Goal: Information Seeking & Learning: Find specific fact

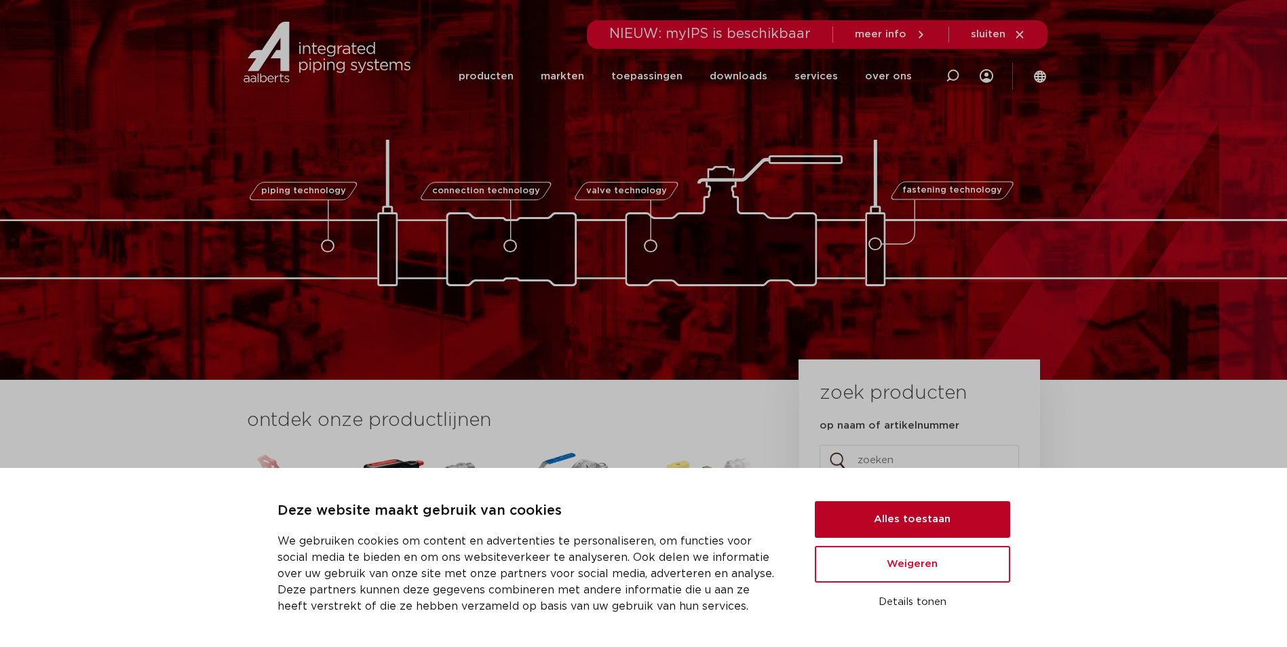
click at [877, 516] on button "Alles toestaan" at bounding box center [912, 520] width 195 height 37
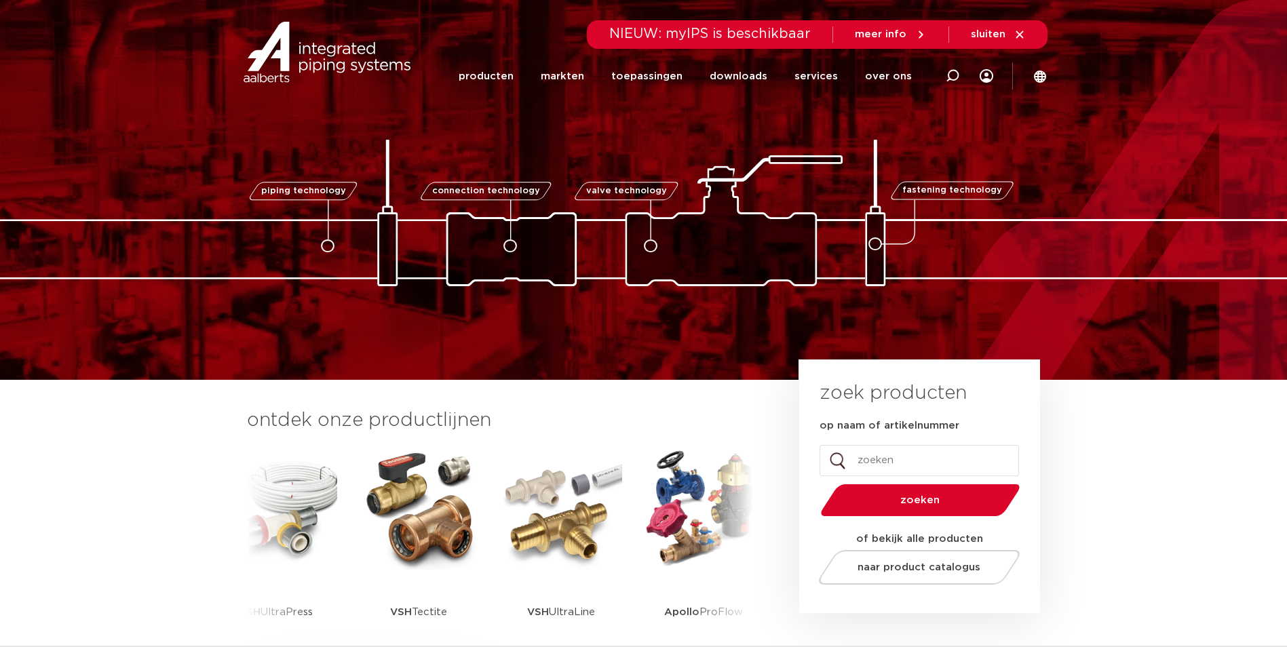
click at [857, 460] on input "op naam of artikelnummer" at bounding box center [920, 460] width 200 height 31
paste input "VSH 35mm xpress 1032000100"
type input "VSH 35mm xpress 1032000100"
click at [922, 504] on span "zoeken" at bounding box center [921, 500] width 130 height 10
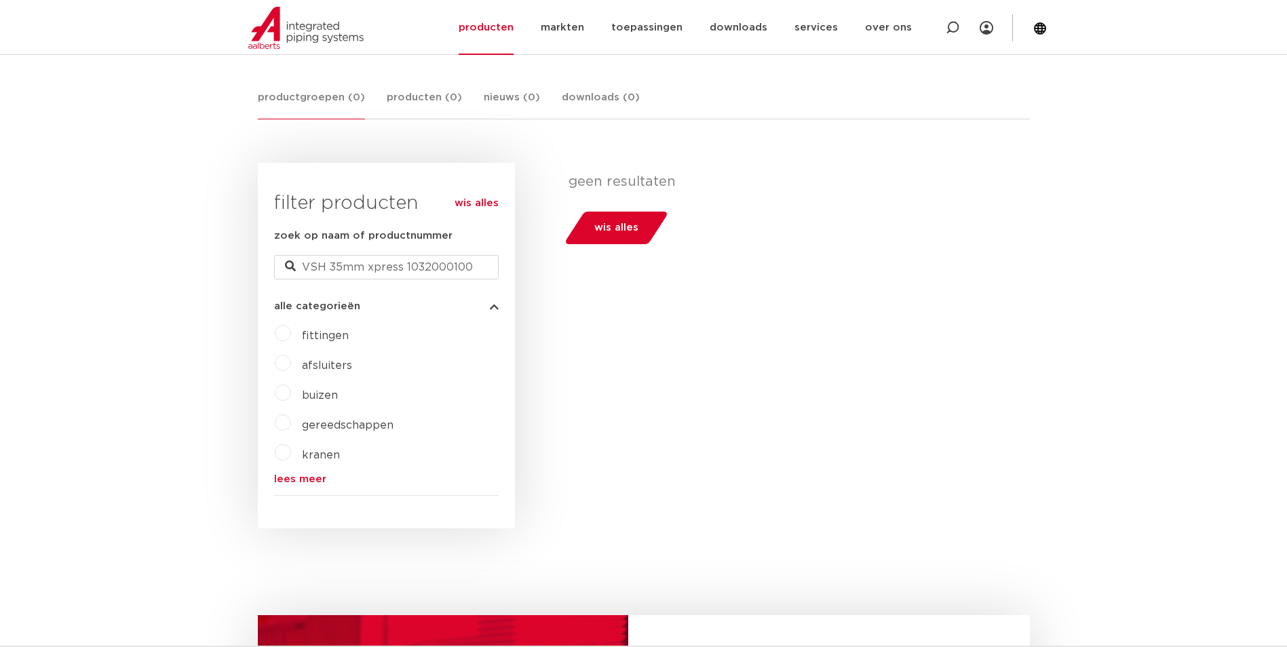
scroll to position [271, 0]
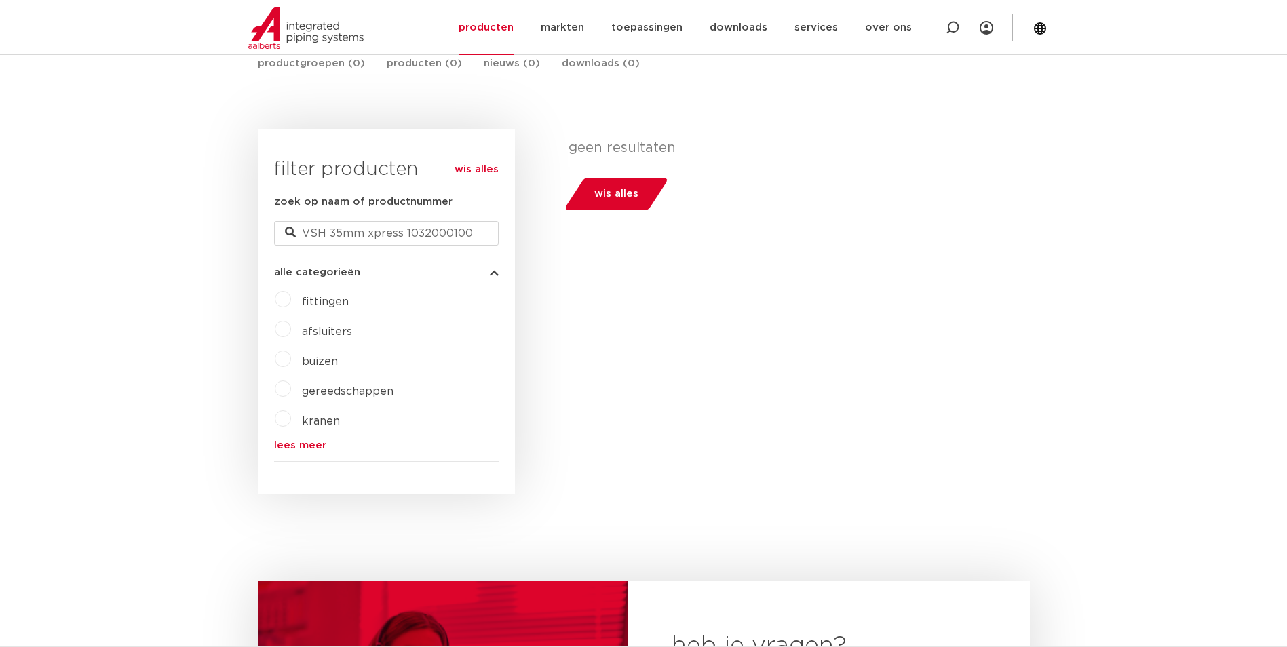
click at [291, 329] on label "afsluiters" at bounding box center [321, 329] width 61 height 22
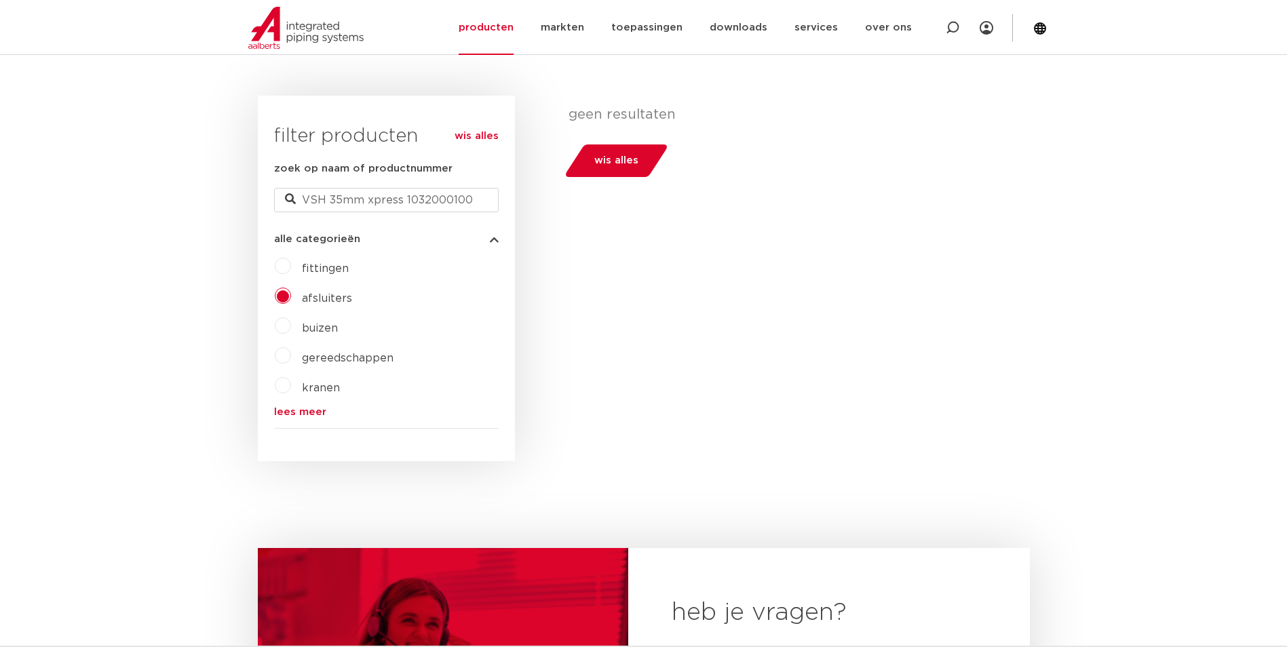
scroll to position [271, 0]
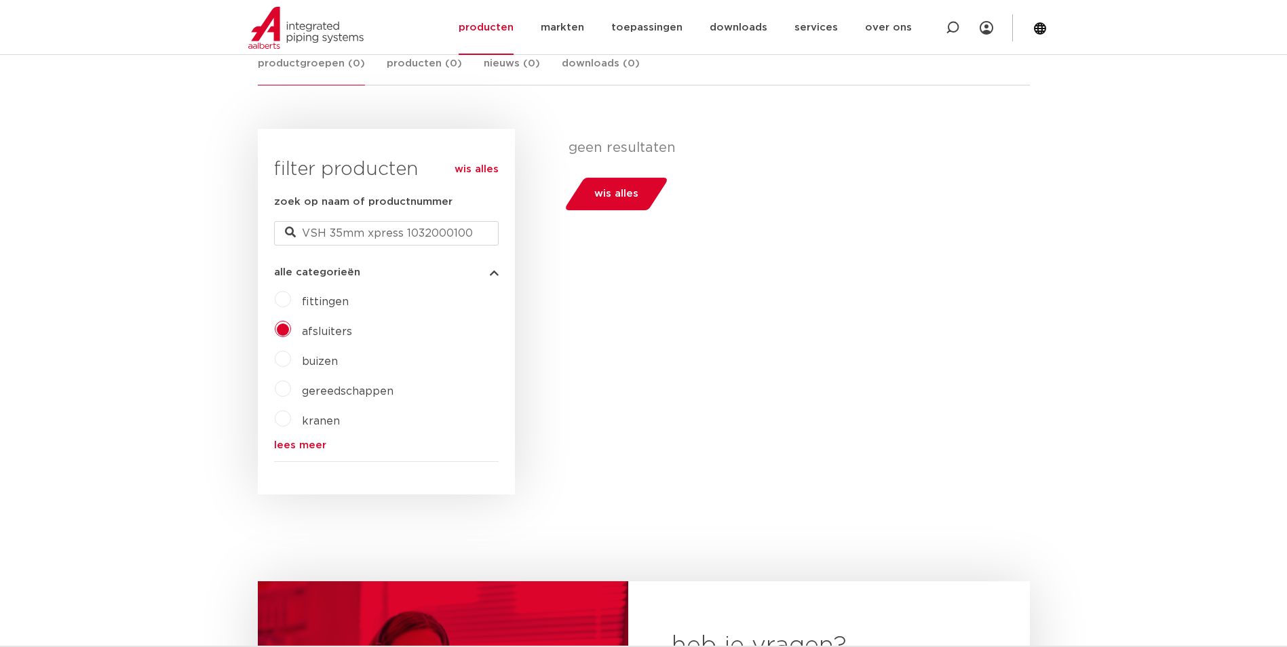
click at [289, 438] on div "fittingen afsluiters buizen gereedschappen kranen beveiligingen lees meer lees …" at bounding box center [386, 369] width 225 height 162
drag, startPoint x: 403, startPoint y: 233, endPoint x: 516, endPoint y: 234, distance: 112.7
click at [516, 234] on div "wis alles filter producten zoek op naam of productnummer VSH 35mm xpress 103200…" at bounding box center [644, 312] width 772 height 366
type input "VSH 35mm xpress"
click at [291, 326] on label "afsluiters" at bounding box center [321, 329] width 61 height 22
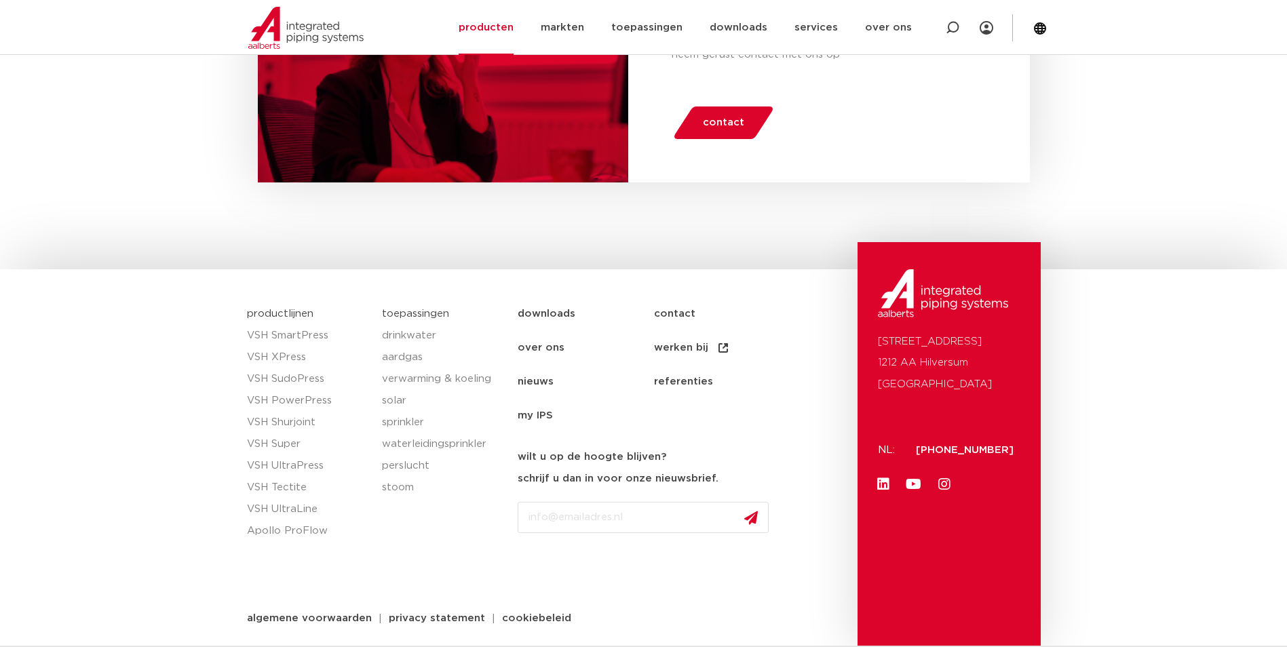
scroll to position [910, 0]
click at [532, 316] on link "downloads" at bounding box center [586, 314] width 136 height 34
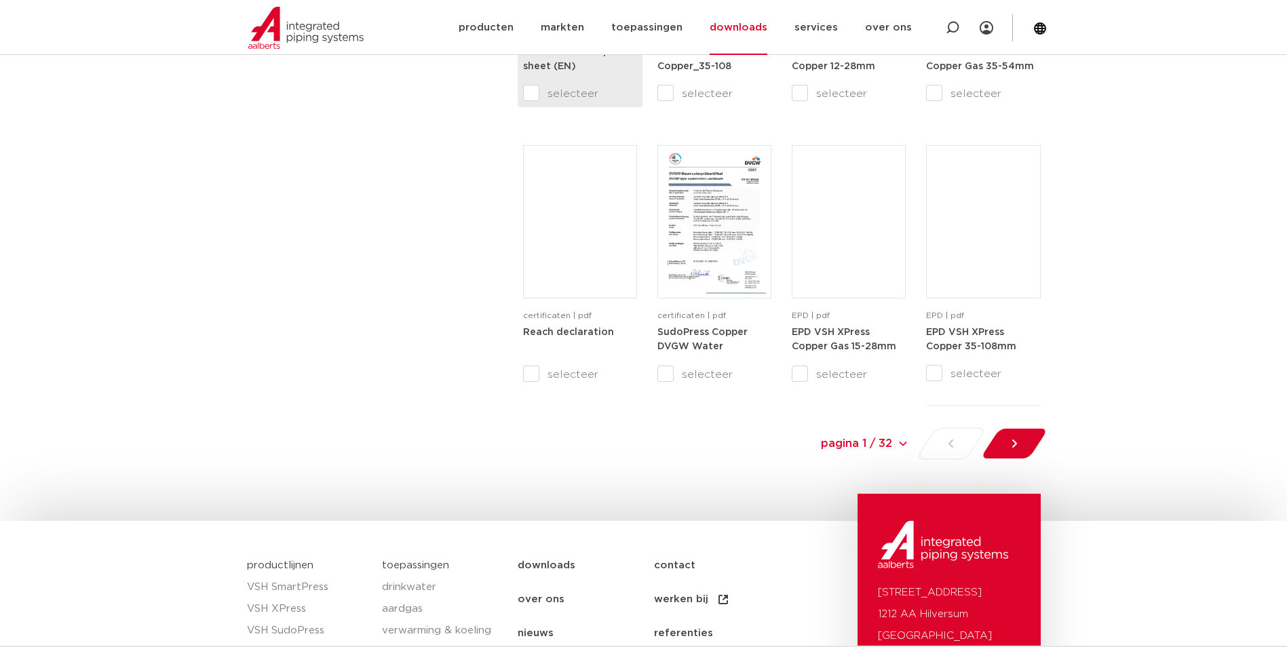
scroll to position [1542, 0]
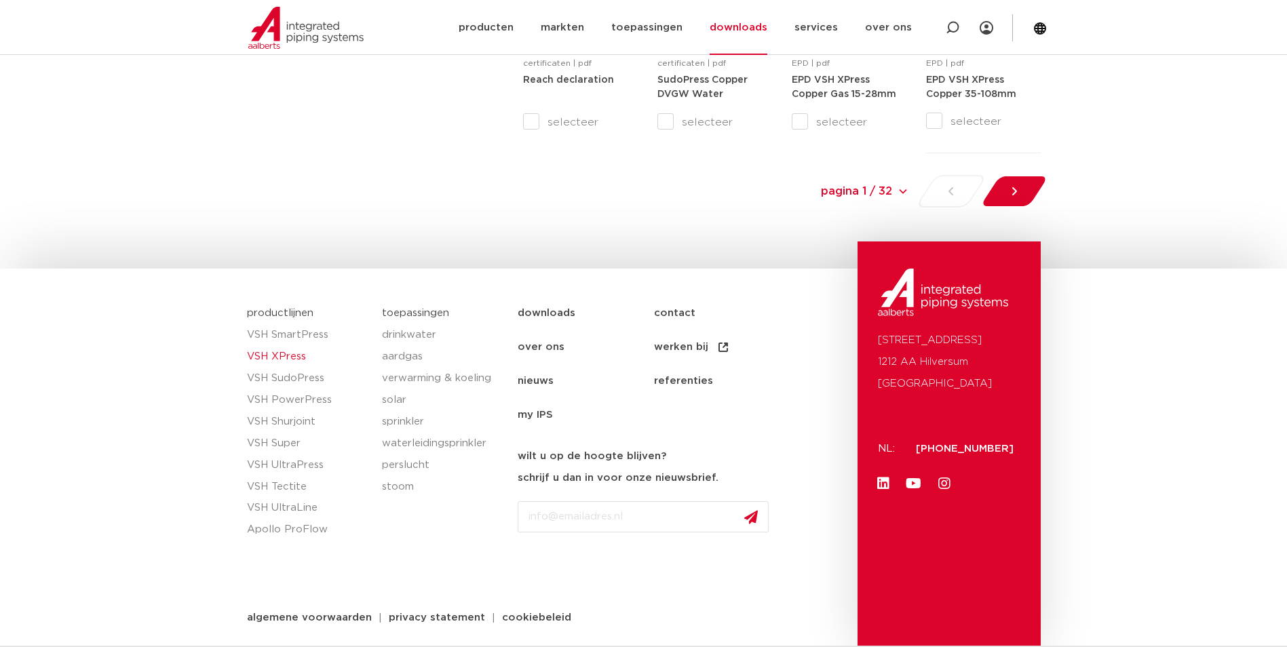
click at [288, 354] on link "VSH XPress" at bounding box center [308, 357] width 122 height 22
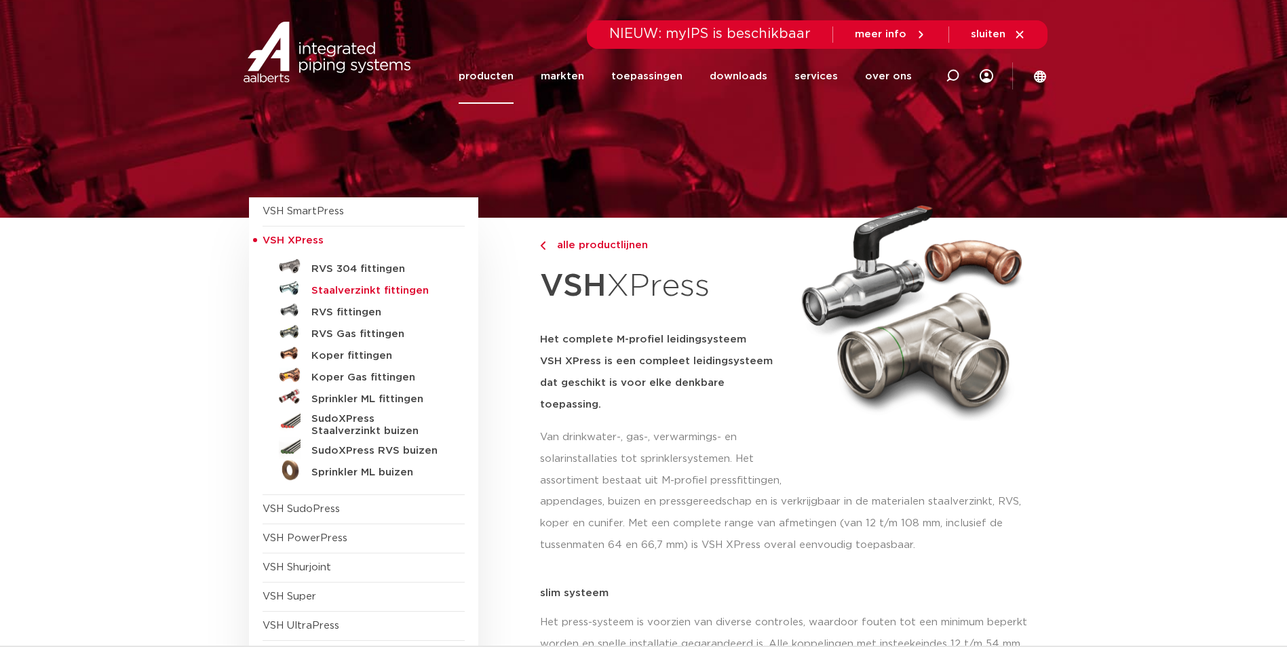
click at [326, 293] on h5 "Staalverzinkt fittingen" at bounding box center [378, 291] width 134 height 12
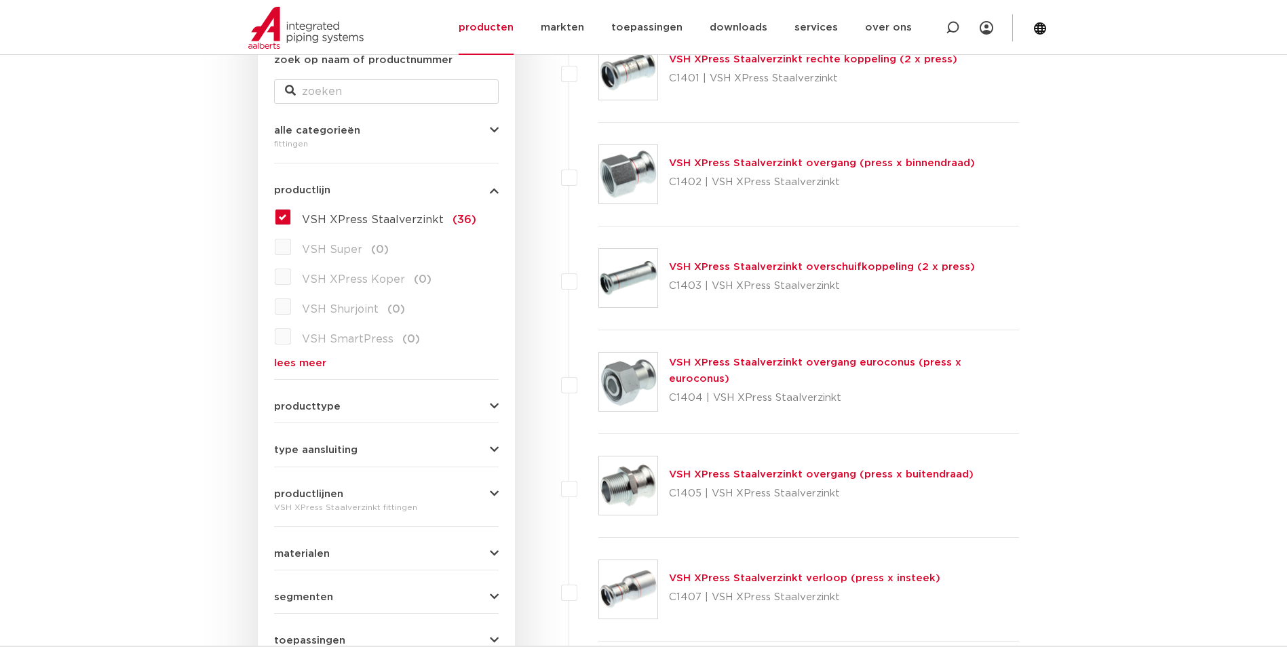
scroll to position [299, 0]
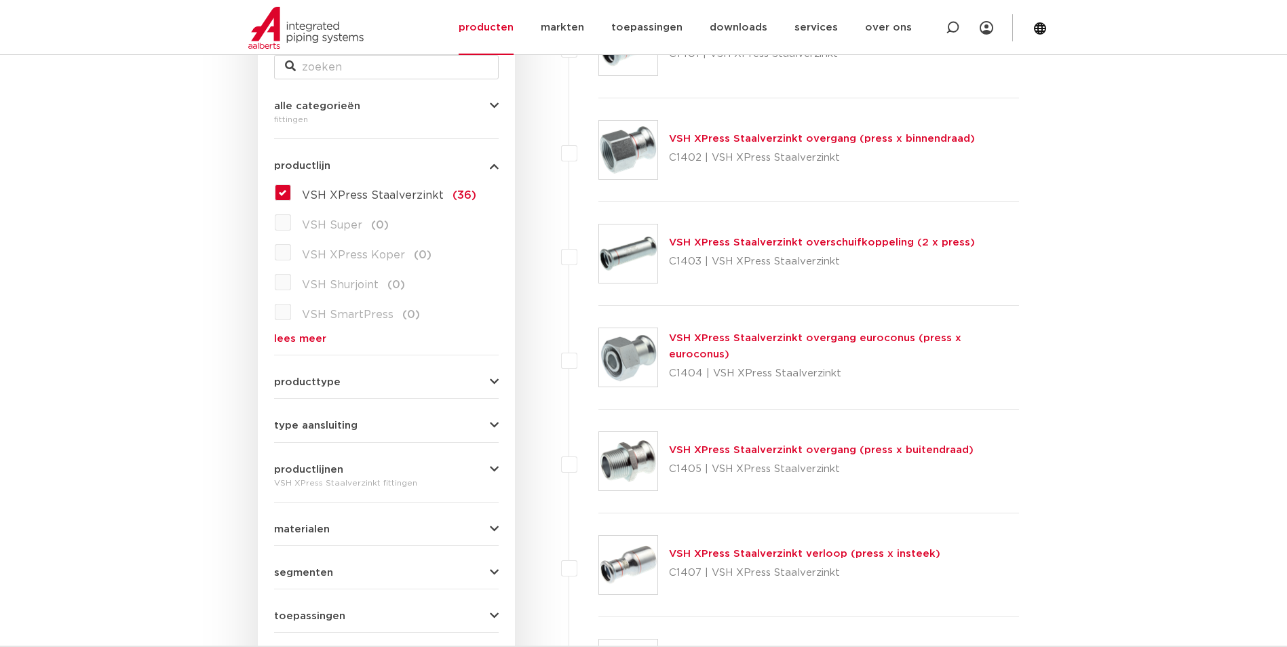
click at [438, 392] on form "zoek op naam of productnummer alle categorieën fittingen fittingen afsluiters b…" at bounding box center [386, 352] width 225 height 649
click at [430, 384] on button "producttype" at bounding box center [386, 382] width 225 height 10
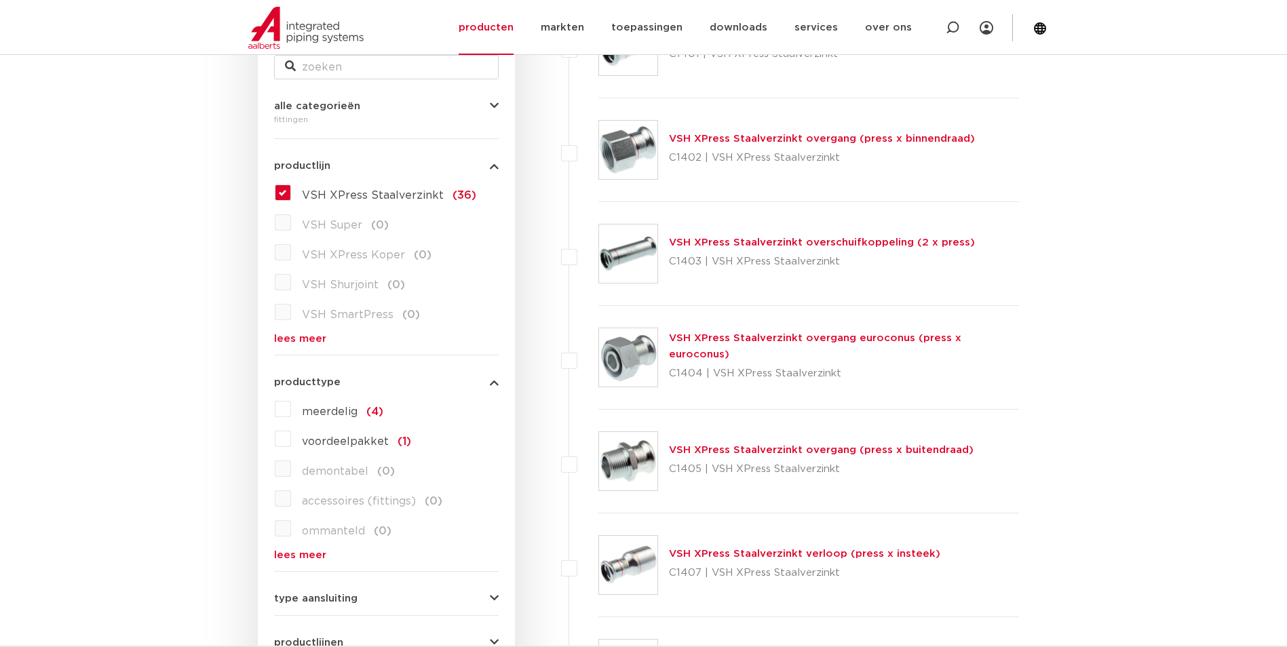
click at [456, 383] on button "producttype" at bounding box center [386, 382] width 225 height 10
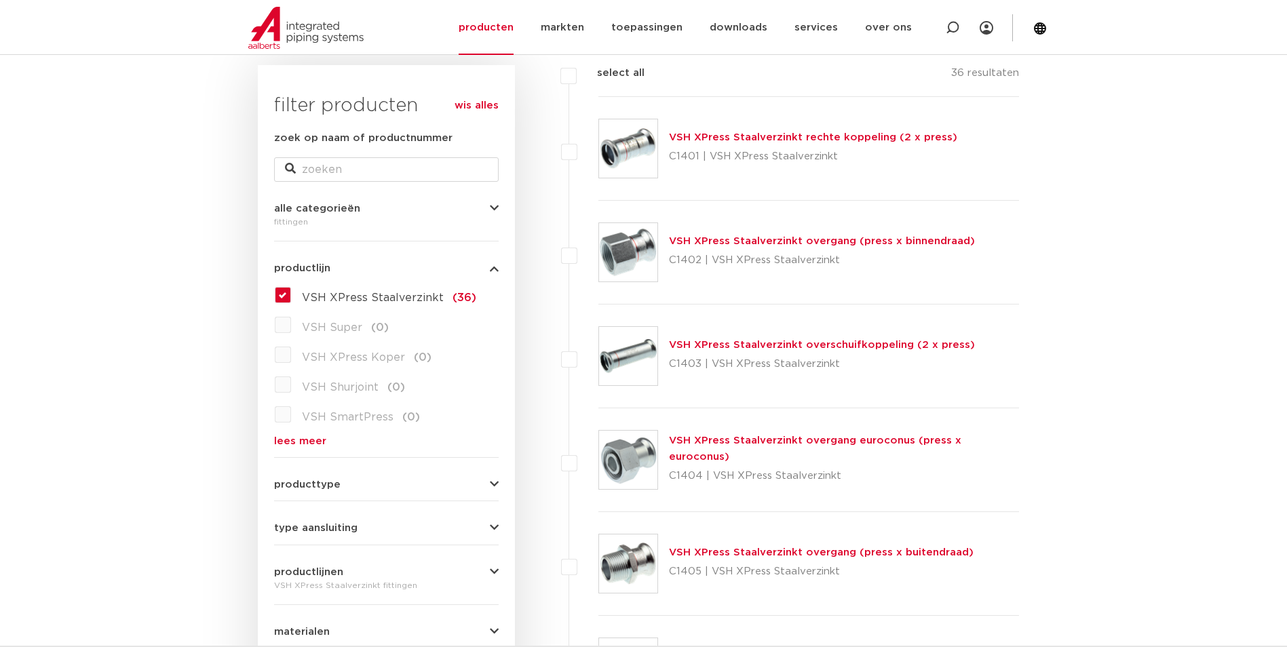
scroll to position [164, 0]
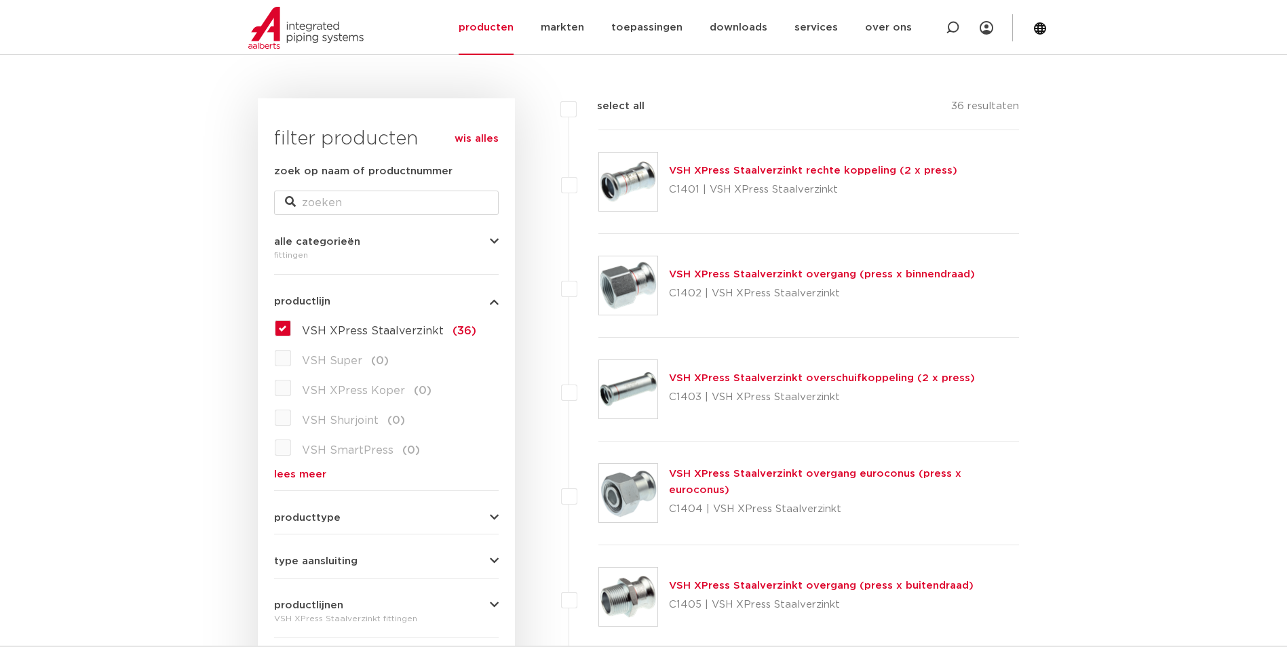
click at [293, 470] on link "lees meer" at bounding box center [386, 475] width 225 height 10
click at [320, 206] on input "zoek op naam of productnummer" at bounding box center [386, 203] width 225 height 24
type input "VSH 35mm xpress"
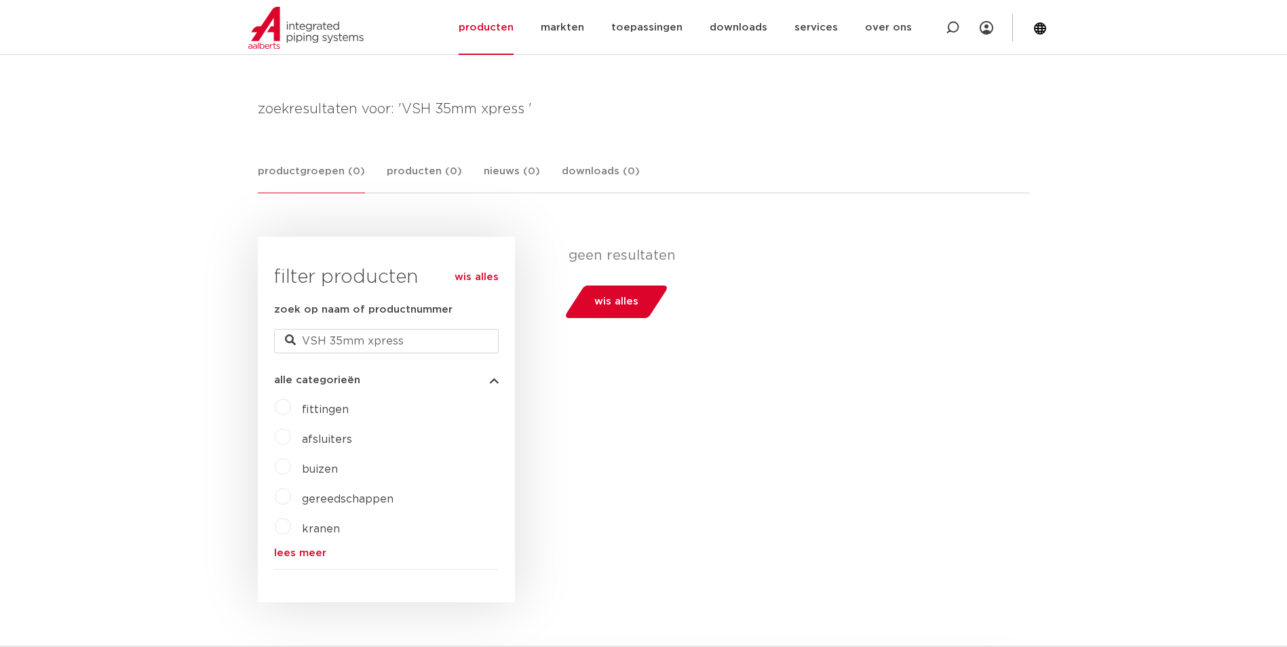
click at [291, 438] on label "afsluiters" at bounding box center [321, 437] width 61 height 22
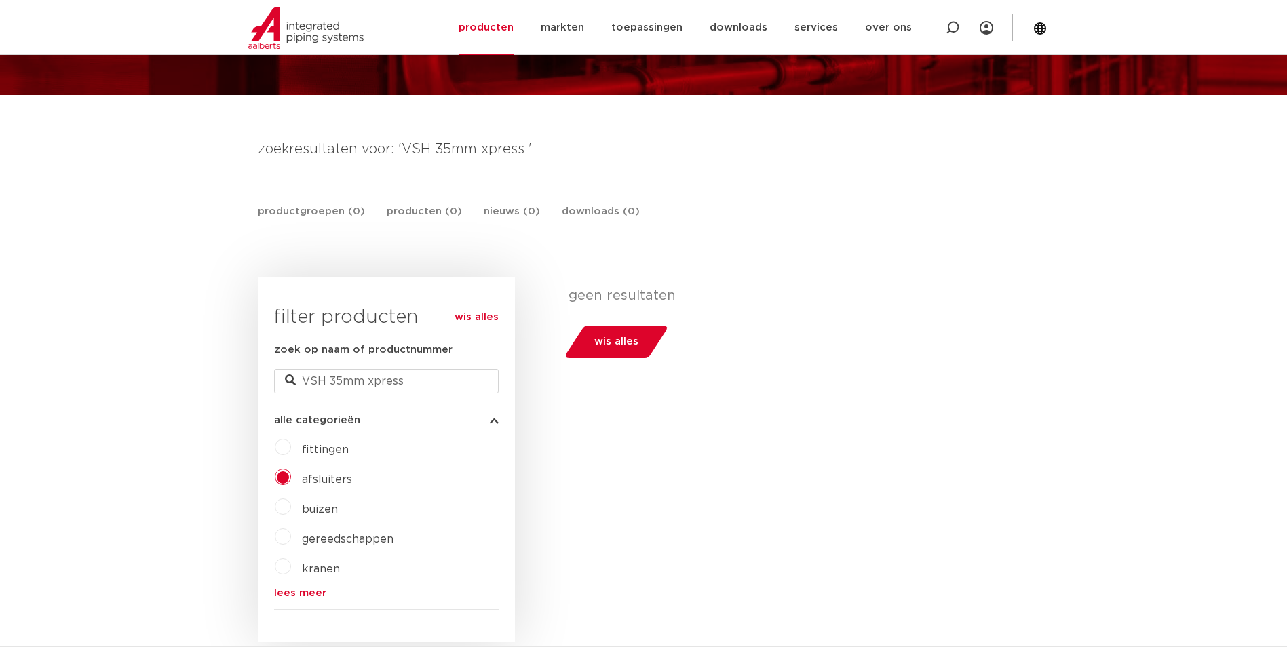
scroll to position [136, 0]
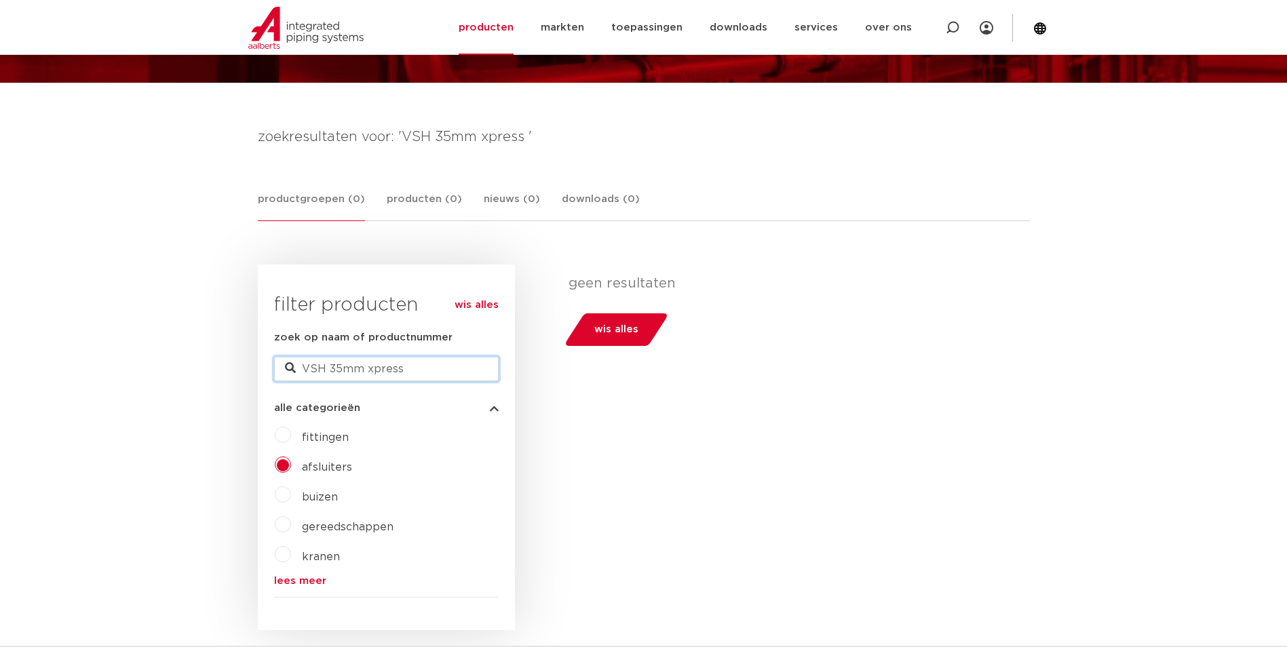
drag, startPoint x: 419, startPoint y: 367, endPoint x: 303, endPoint y: 373, distance: 116.2
click at [303, 373] on input "VSH 35mm xpress" at bounding box center [386, 369] width 225 height 24
click at [166, 404] on body "Zoeken NIEUW: myIPS is beschikbaar meer info sluiten producten markten toepassi…" at bounding box center [643, 642] width 1287 height 1557
click at [291, 464] on label "afsluiters" at bounding box center [321, 465] width 61 height 22
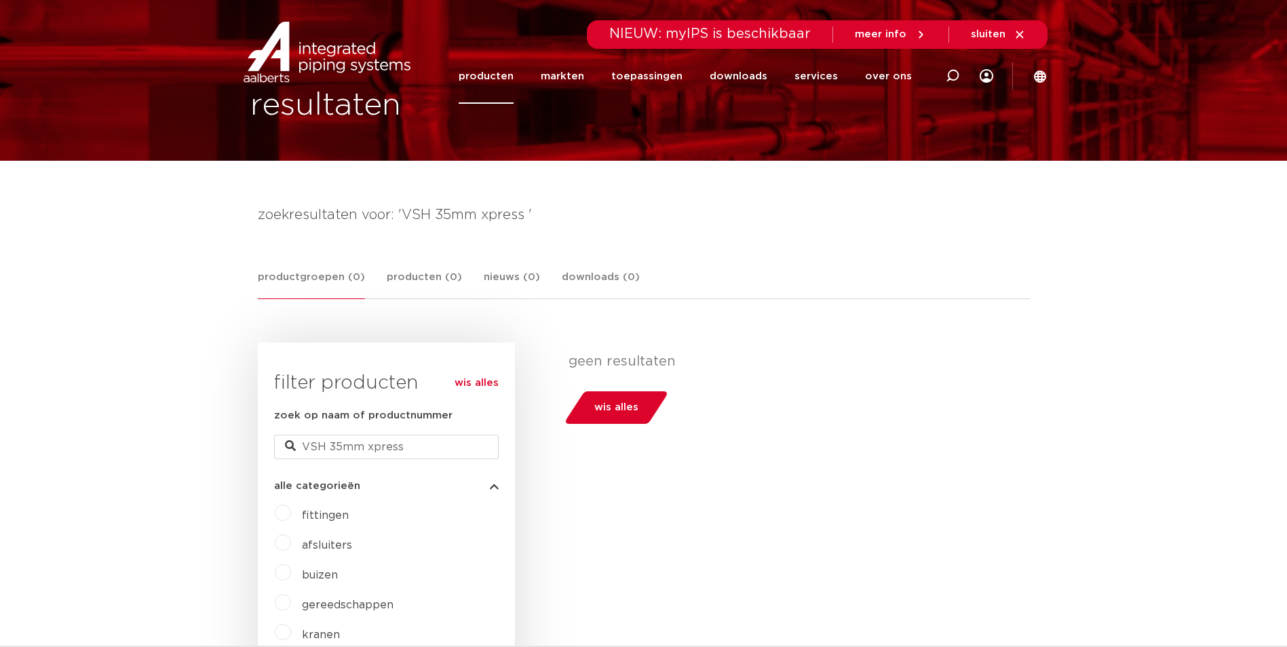
scroll to position [136, 0]
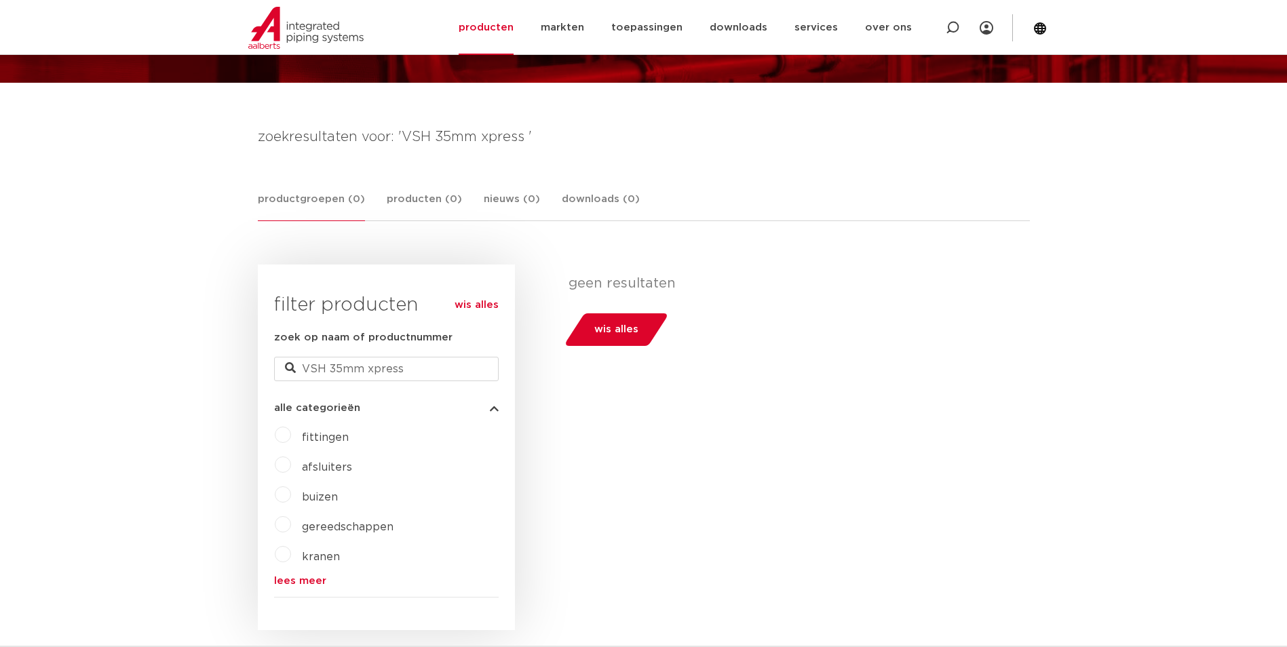
click at [291, 466] on label "afsluiters" at bounding box center [321, 465] width 61 height 22
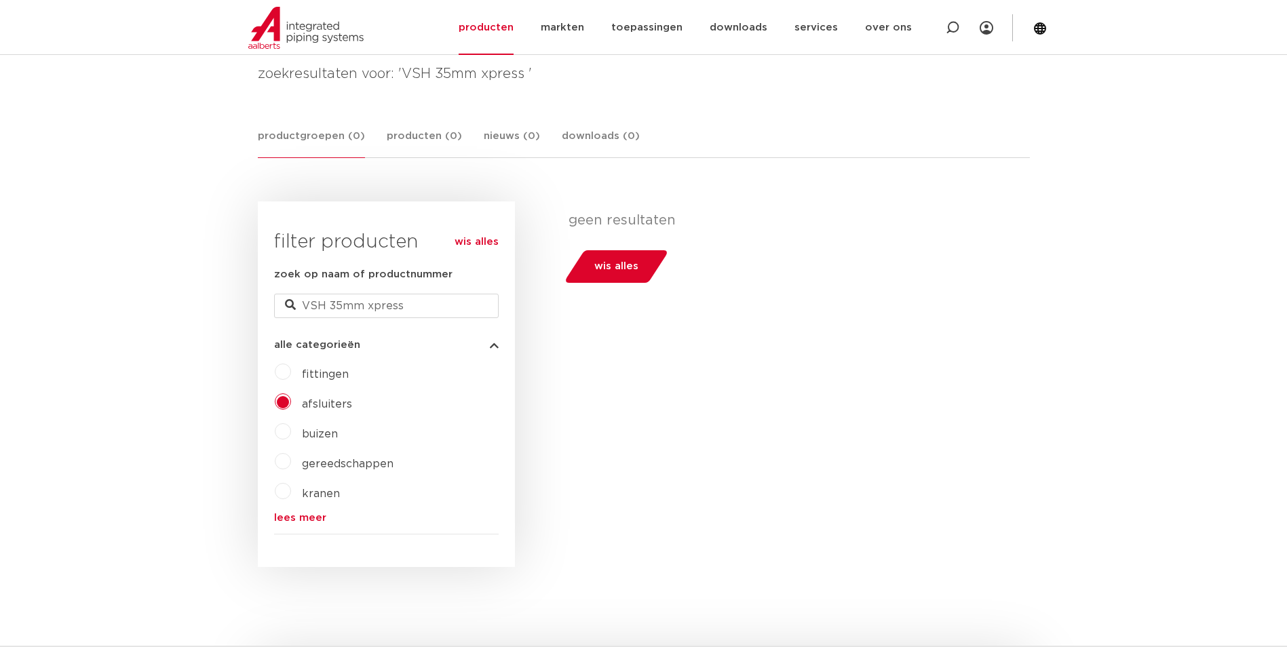
scroll to position [164, 0]
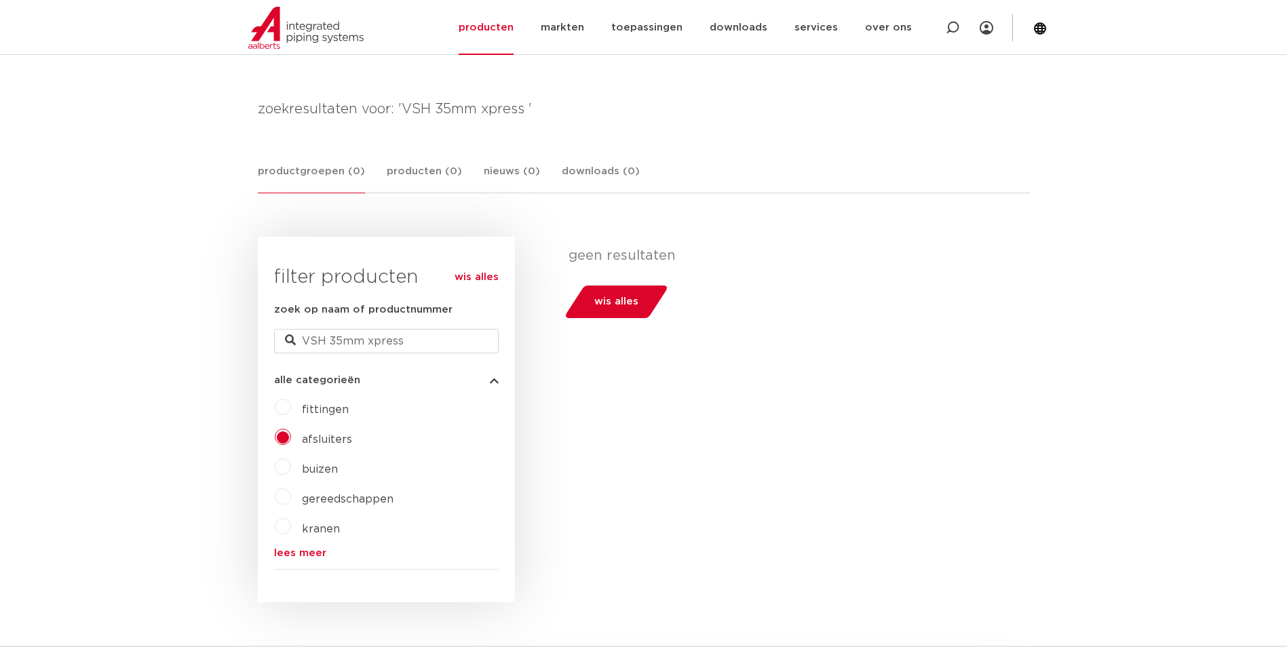
click at [286, 549] on link "lees meer" at bounding box center [386, 553] width 225 height 10
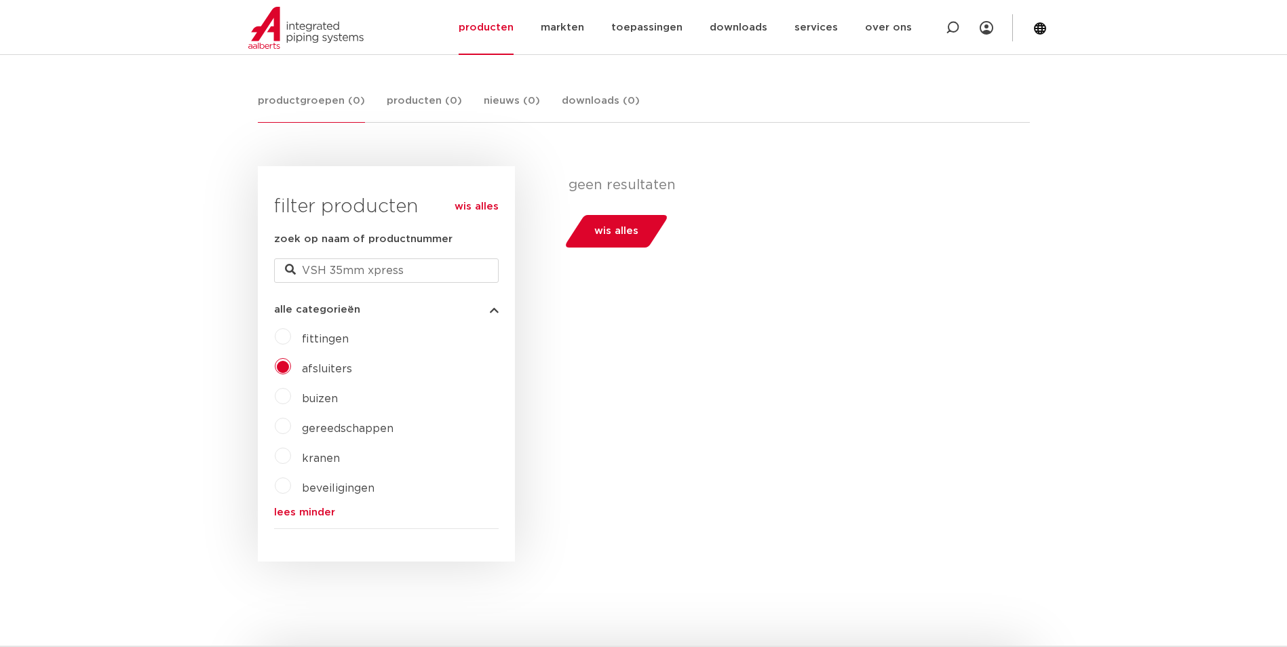
scroll to position [231, 0]
click at [461, 209] on link "wis alles" at bounding box center [477, 210] width 44 height 16
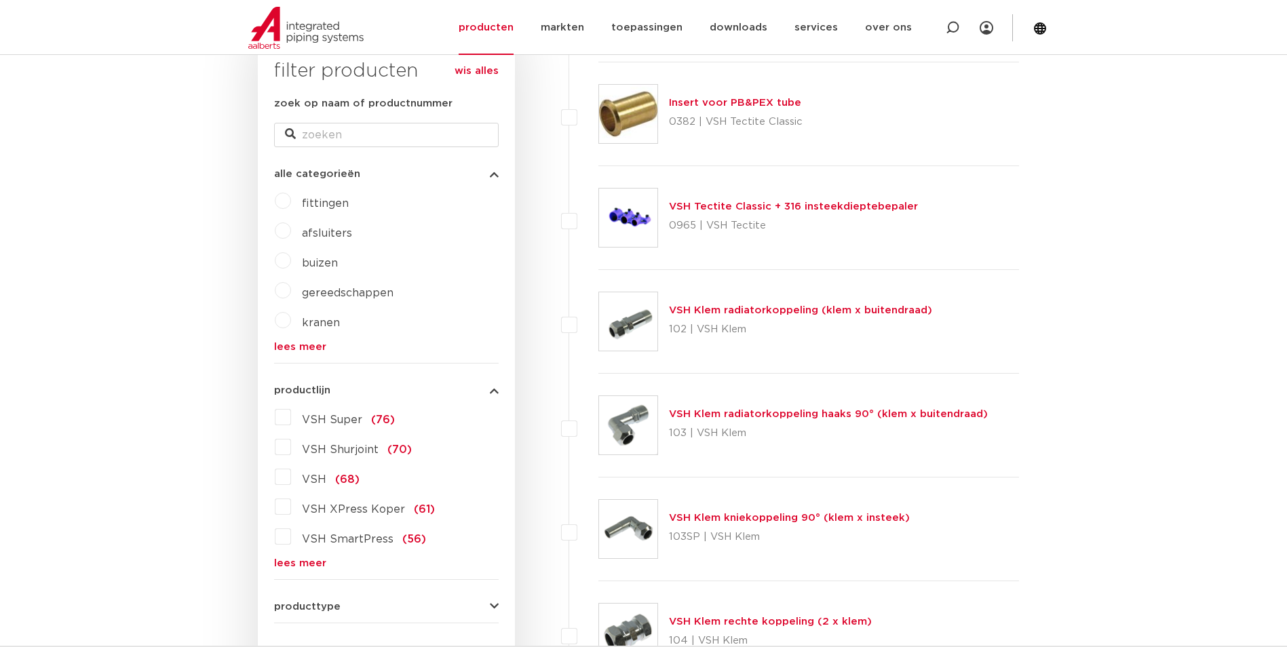
click at [291, 229] on label "afsluiters" at bounding box center [321, 231] width 61 height 22
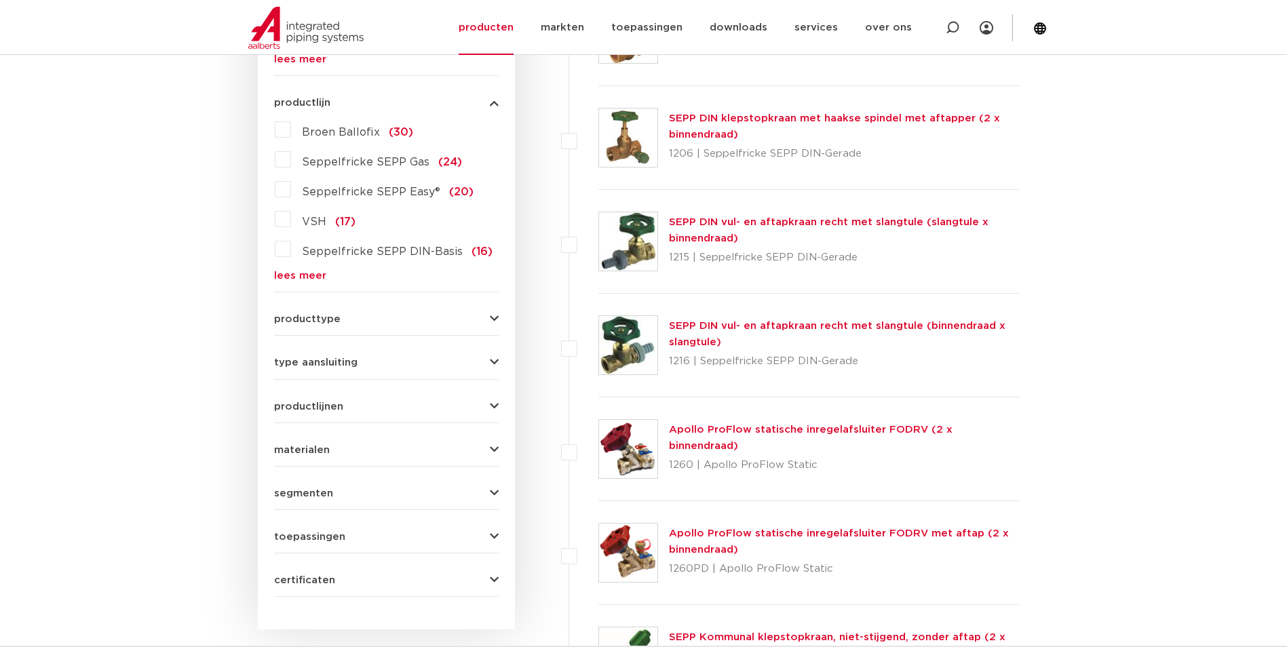
scroll to position [475, 0]
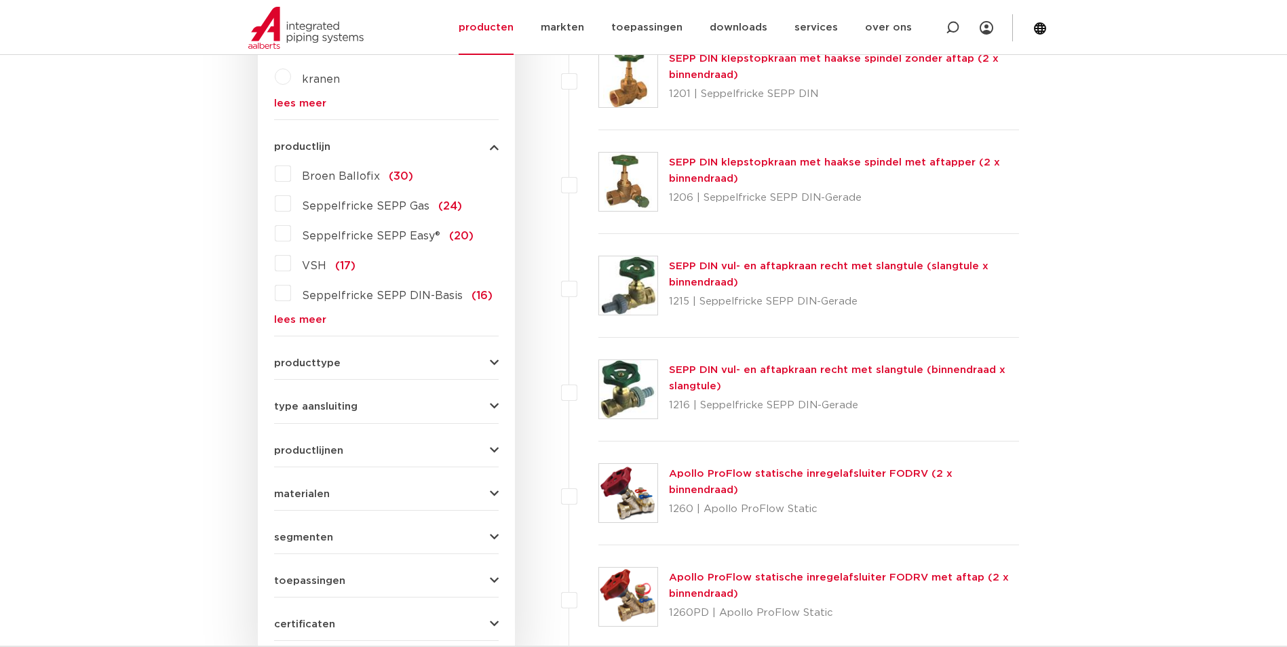
click at [291, 260] on label "VSH (17)" at bounding box center [323, 263] width 64 height 22
click at [0, 0] on input "VSH (17)" at bounding box center [0, 0] width 0 height 0
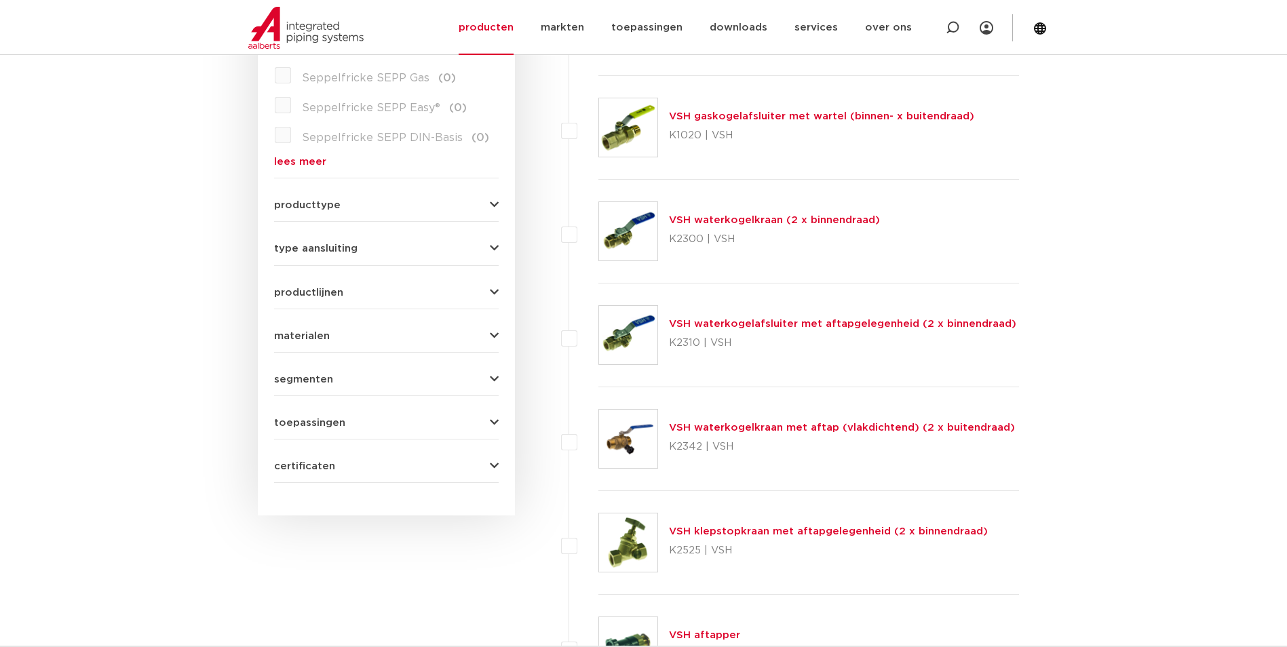
scroll to position [543, 0]
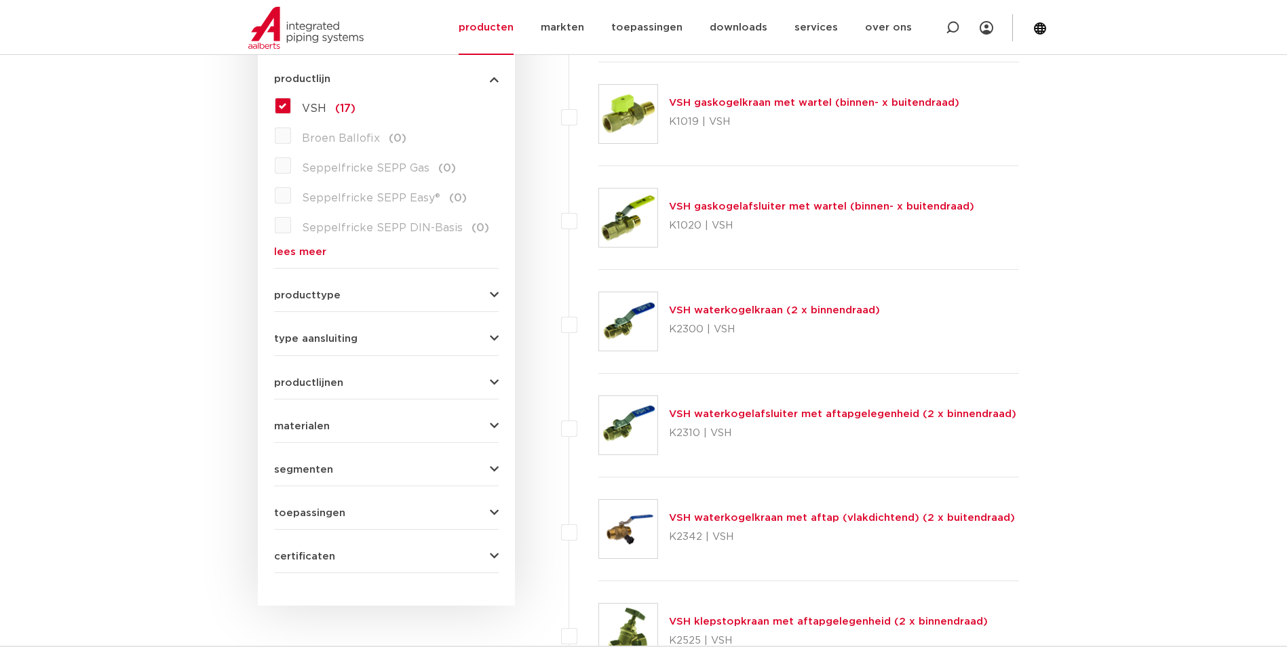
click at [426, 295] on button "producttype" at bounding box center [386, 295] width 225 height 10
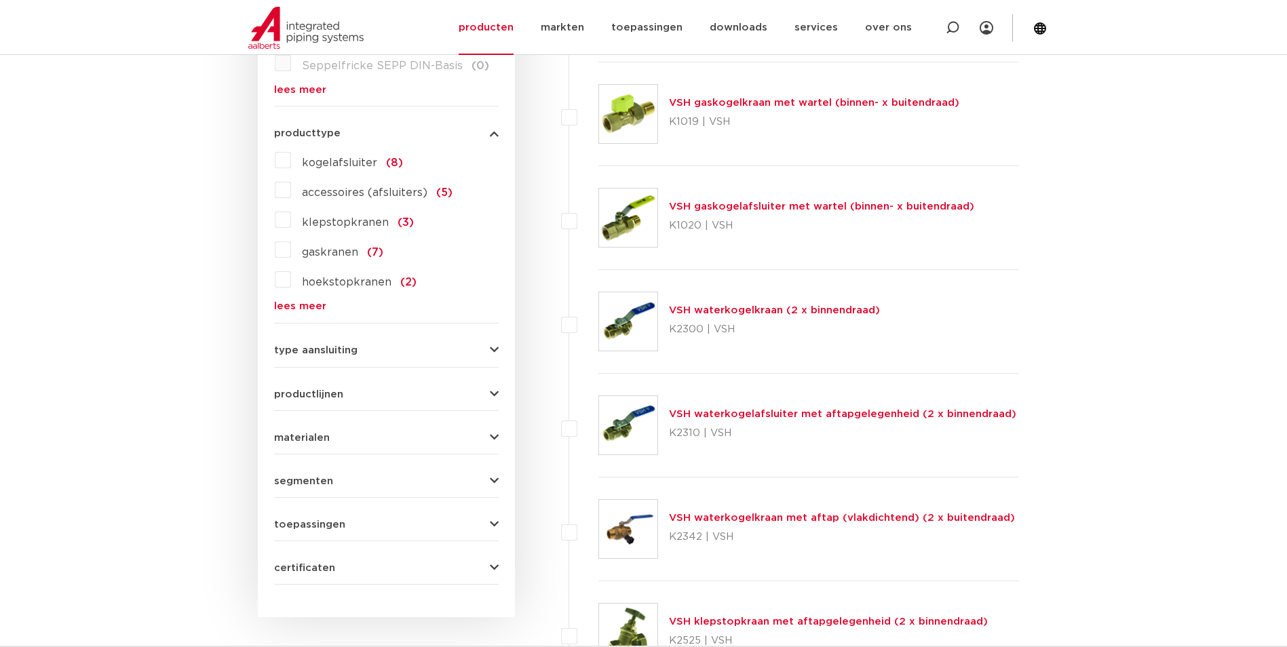
scroll to position [532, 0]
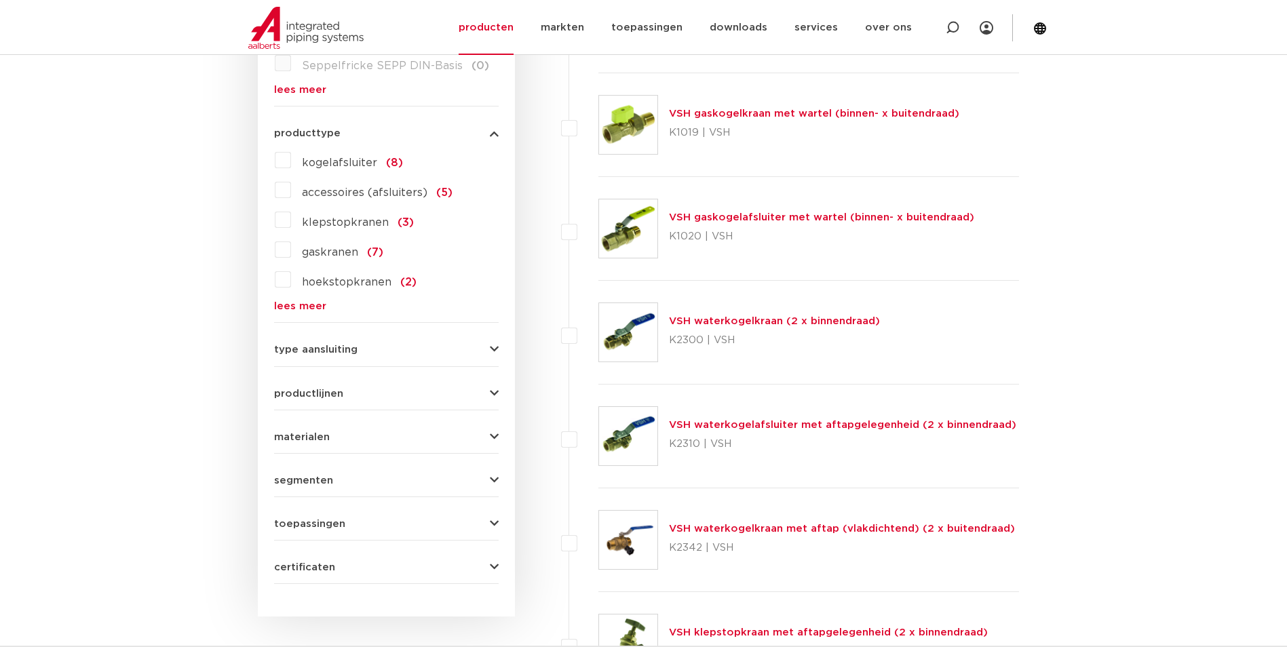
click at [296, 354] on span "type aansluiting" at bounding box center [315, 350] width 83 height 10
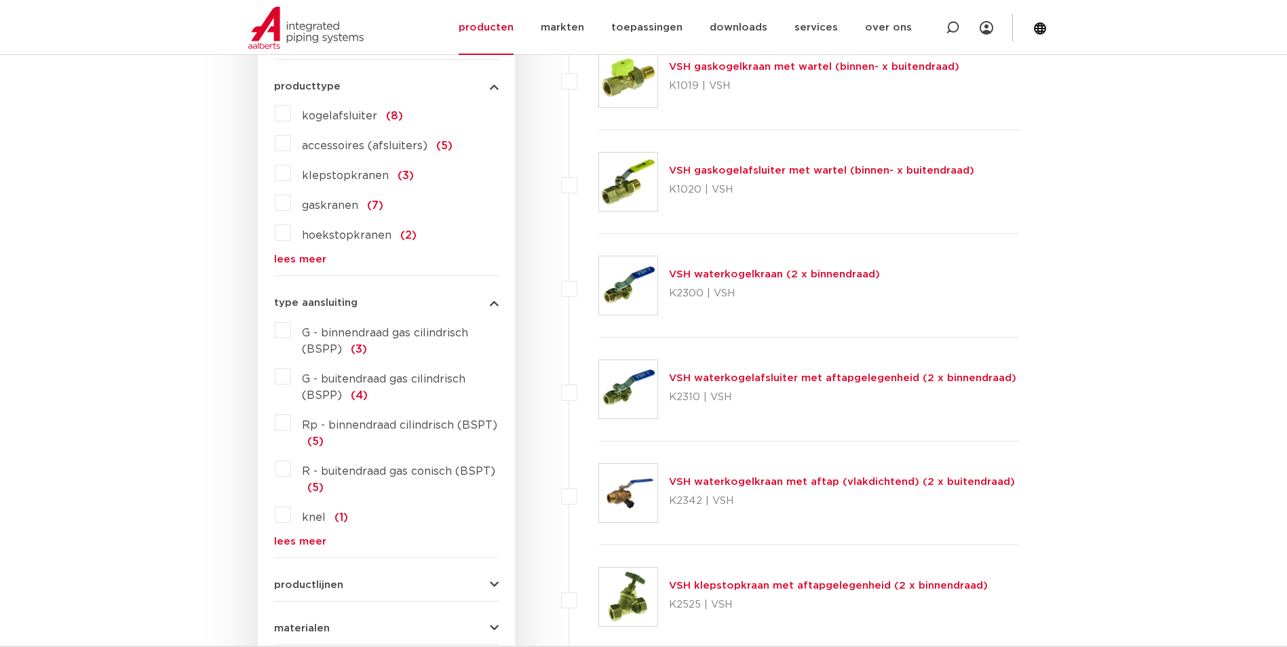
scroll to position [600, 0]
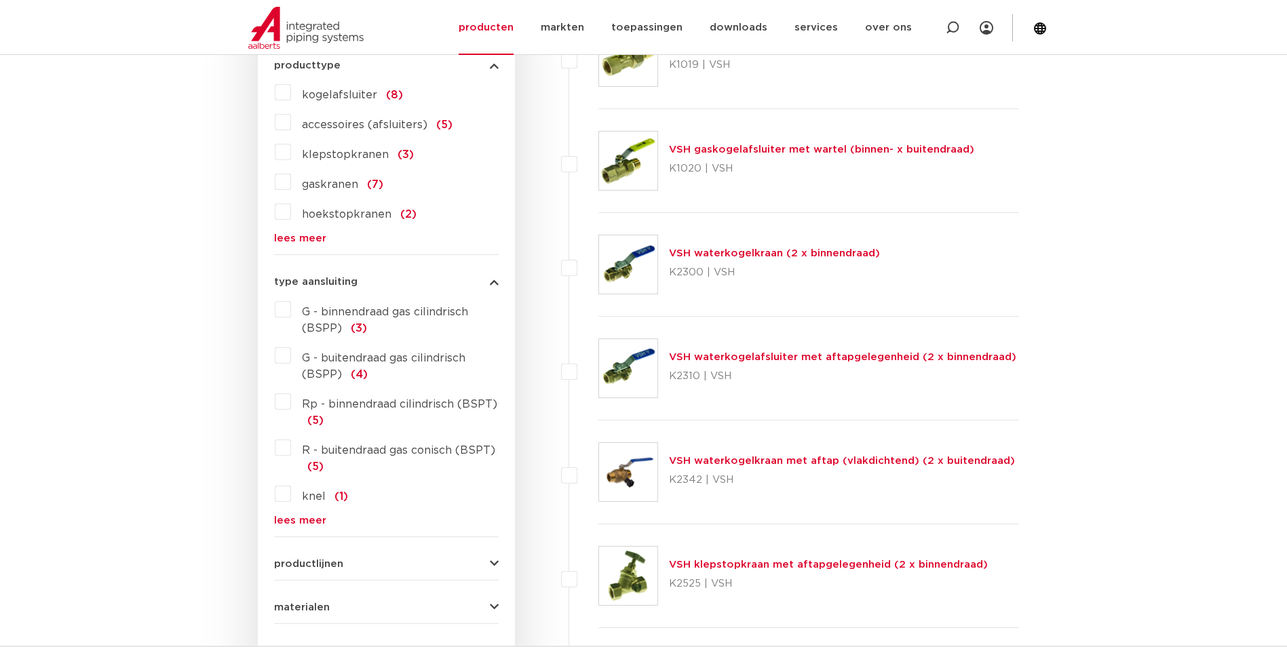
click at [309, 565] on span "productlijnen" at bounding box center [308, 564] width 69 height 10
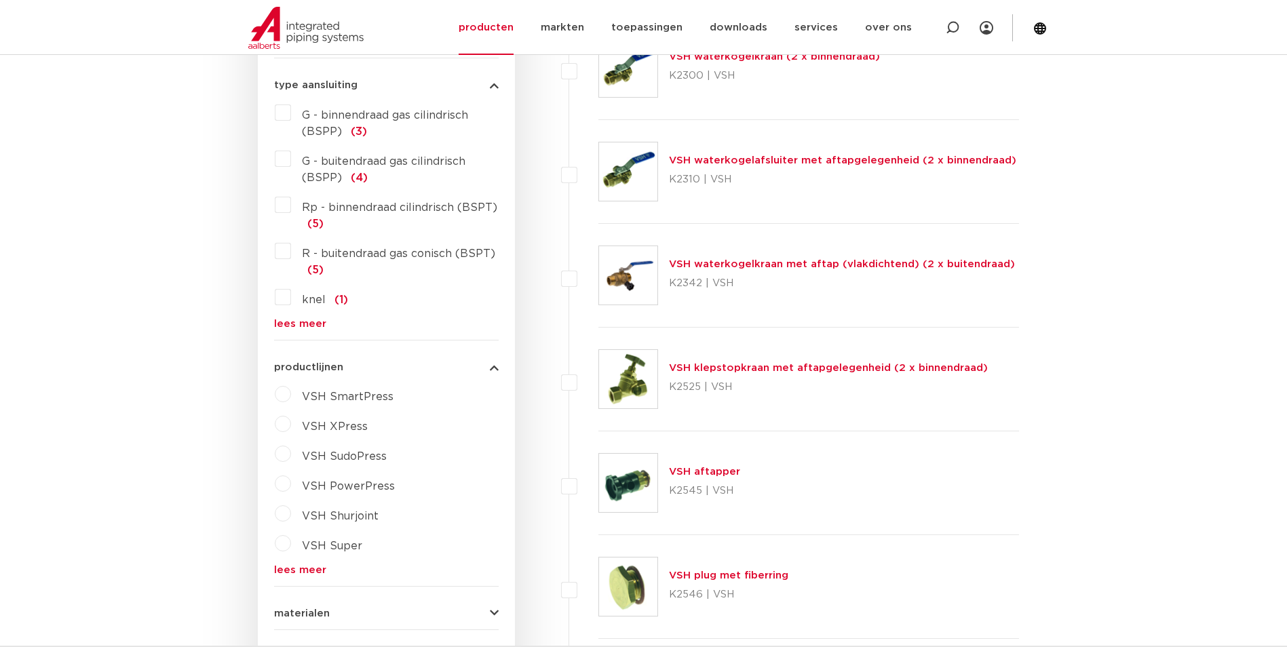
scroll to position [803, 0]
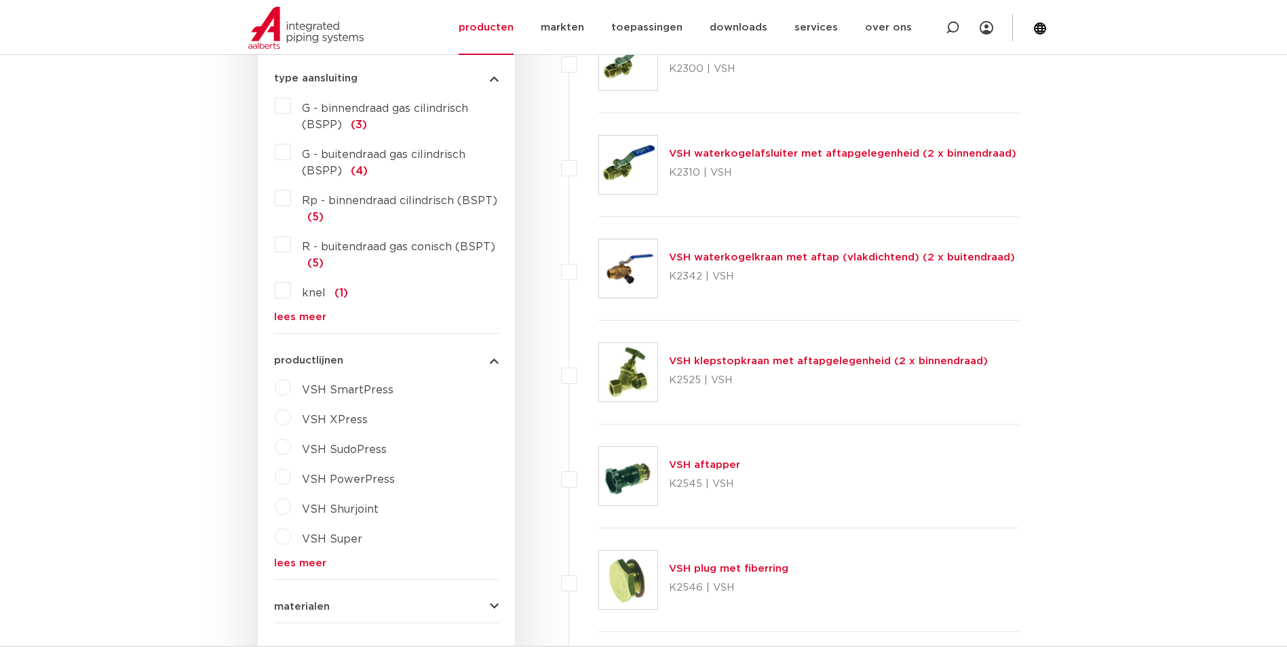
click at [291, 419] on label "VSH XPress" at bounding box center [329, 417] width 77 height 22
click at [341, 442] on select "maak een keuze VSH XPress RVS 304 fittingen VSH XPress Staalverzinkt fittingen …" at bounding box center [398, 451] width 193 height 31
select select "7530"
click at [302, 436] on select "maak een keuze VSH XPress RVS 304 fittingen VSH XPress Staalverzinkt fittingen …" at bounding box center [398, 451] width 193 height 31
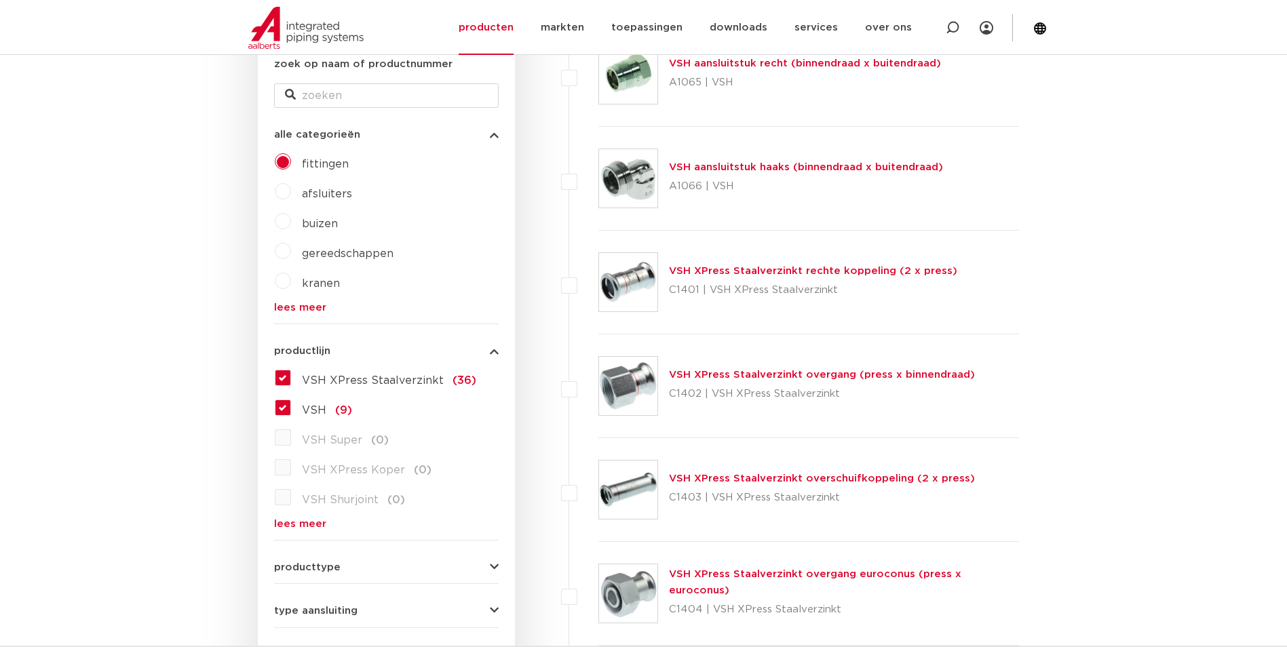
scroll to position [271, 0]
click at [291, 194] on label "afsluiters" at bounding box center [321, 191] width 61 height 22
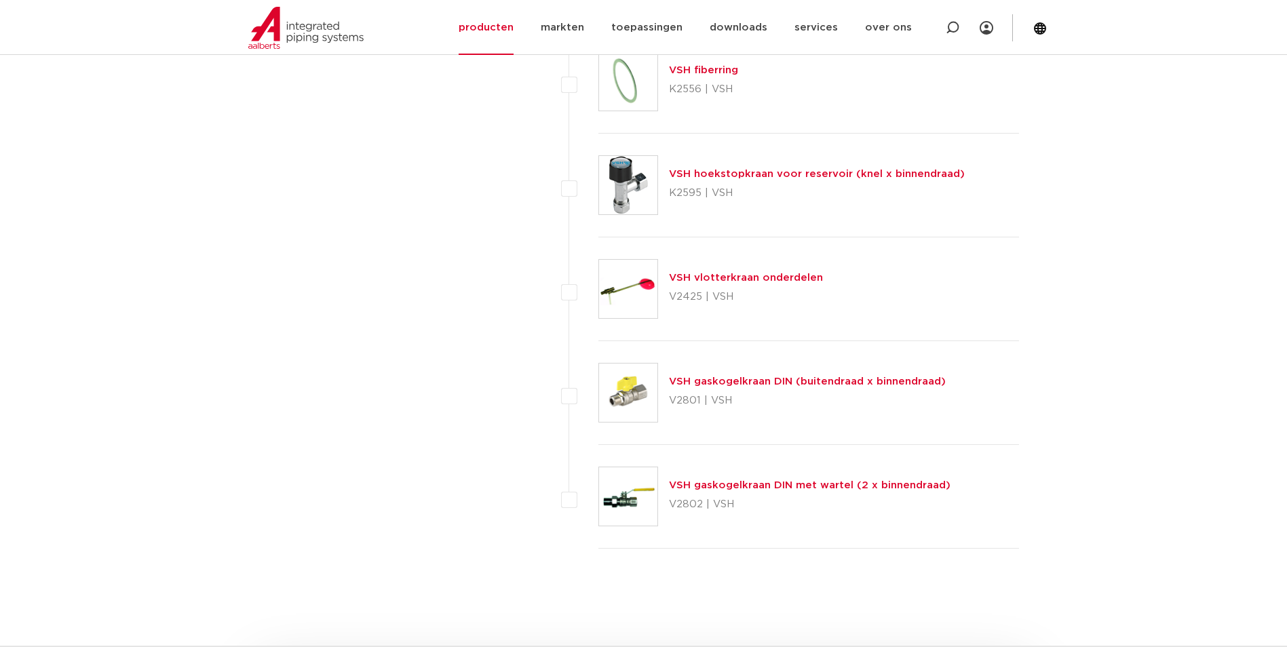
scroll to position [1697, 0]
